Goal: Task Accomplishment & Management: Manage account settings

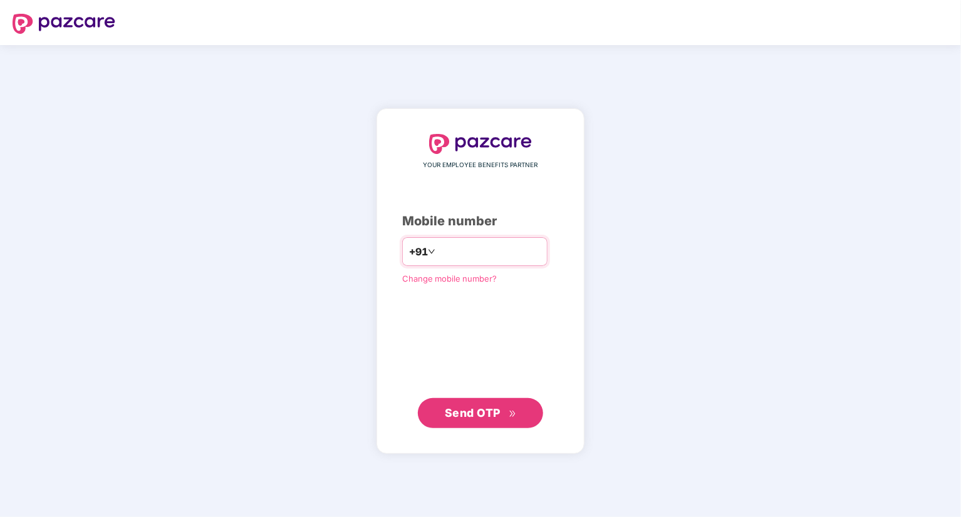
click at [441, 243] on input "number" at bounding box center [489, 252] width 103 height 20
type input "**********"
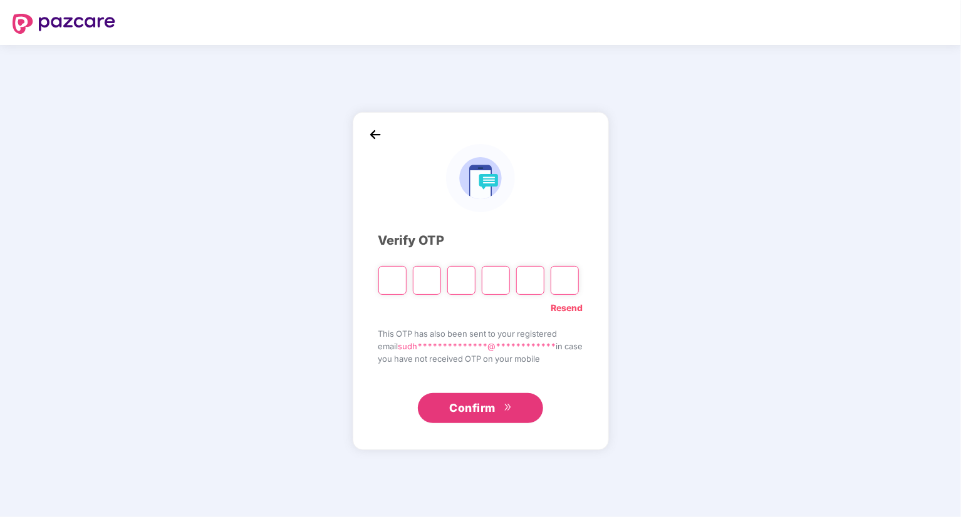
type input "*"
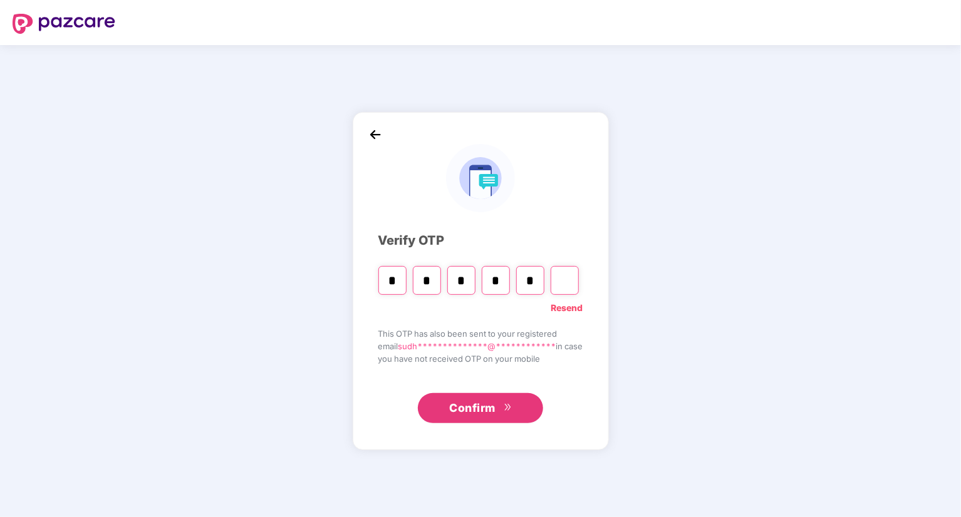
type input "*"
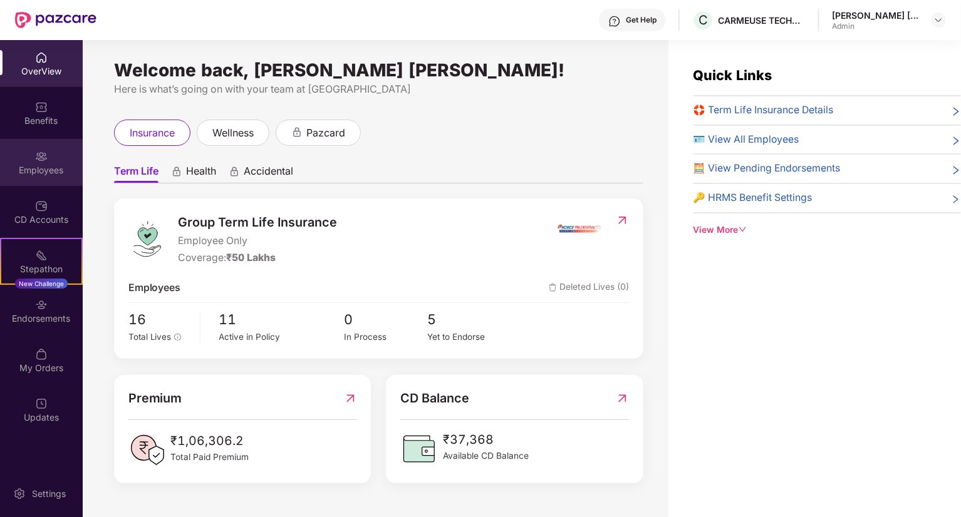
click at [48, 157] on div "Employees" at bounding box center [41, 162] width 83 height 47
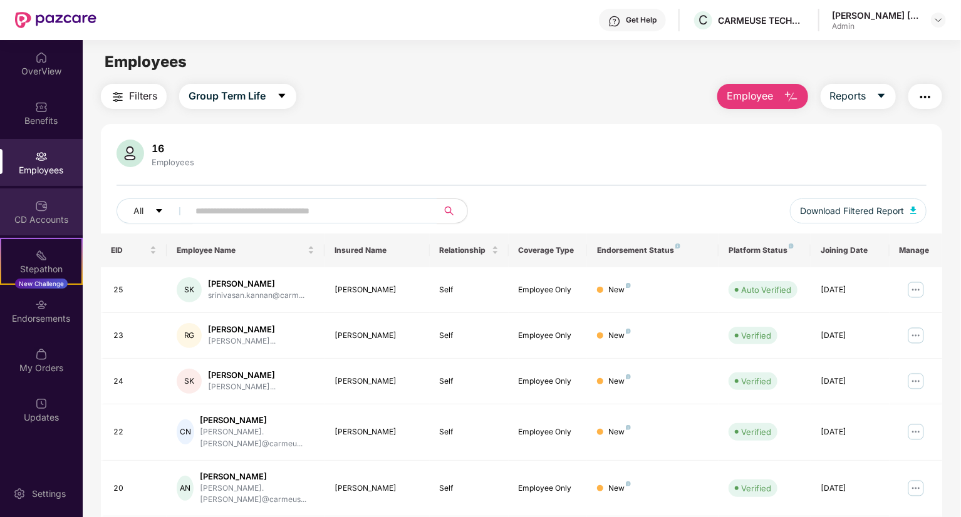
click at [43, 209] on img at bounding box center [41, 206] width 13 height 13
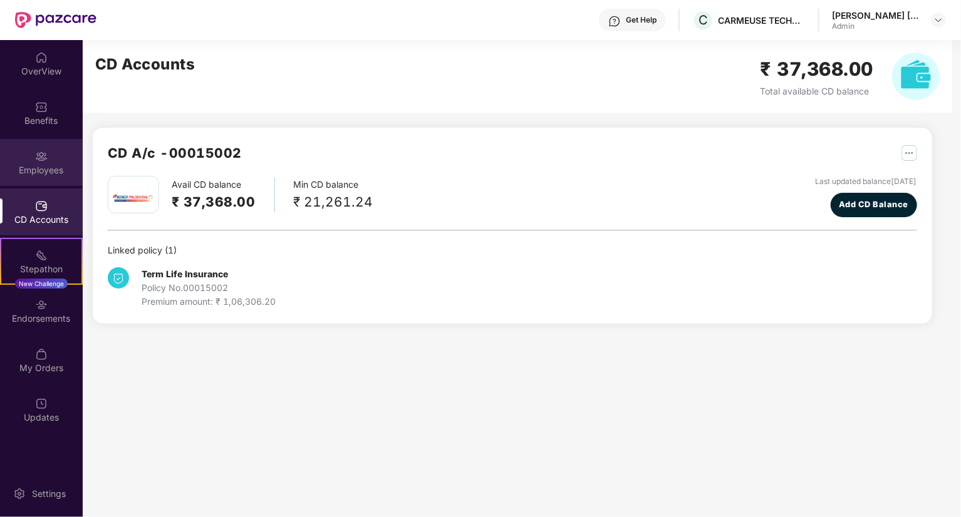
click at [45, 159] on img at bounding box center [41, 156] width 13 height 13
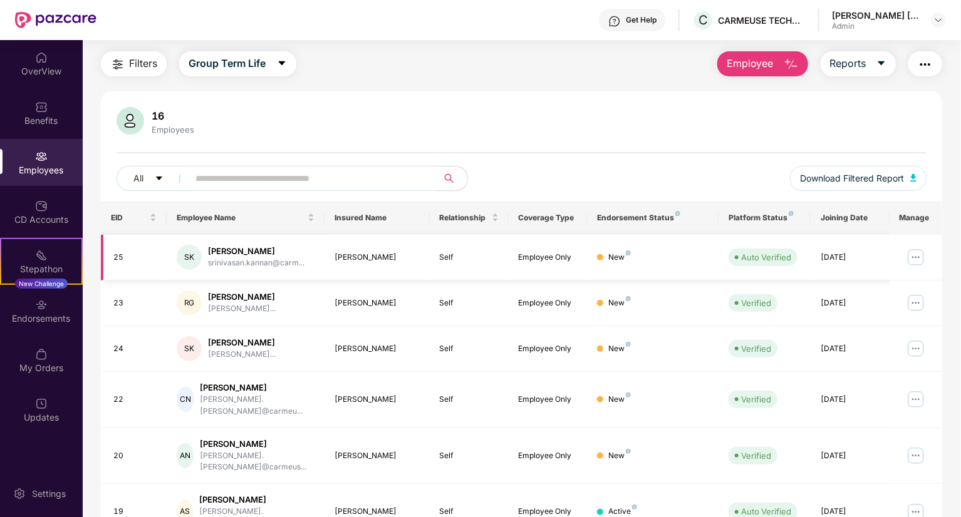
scroll to position [63, 0]
